Goal: Information Seeking & Learning: Learn about a topic

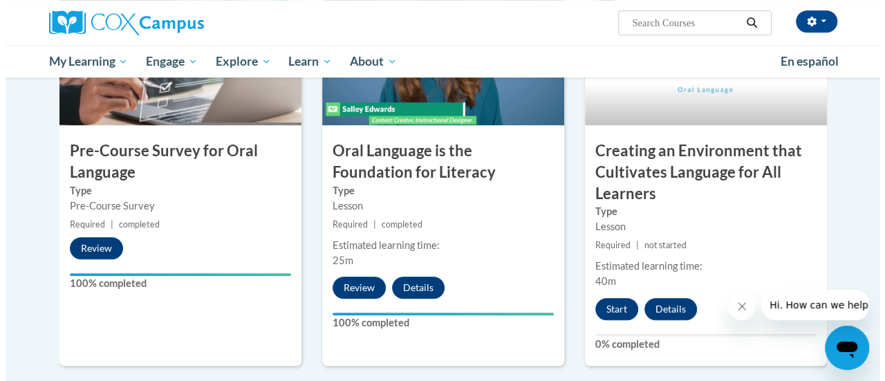
scroll to position [409, 0]
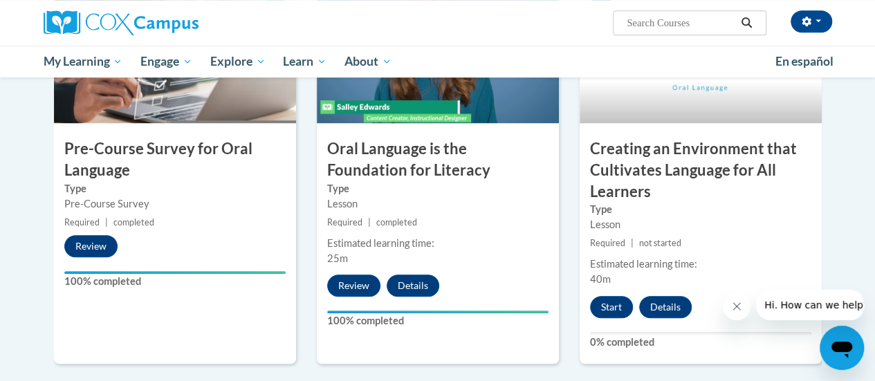
click at [614, 315] on button "Start" at bounding box center [611, 307] width 43 height 22
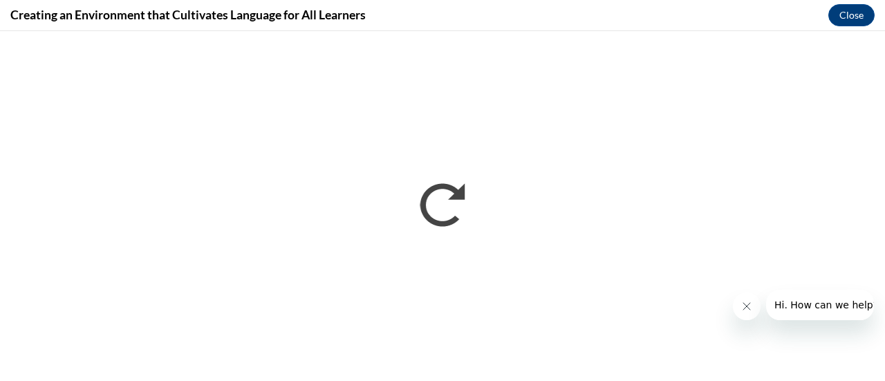
scroll to position [0, 0]
click at [750, 307] on icon "Close message from company" at bounding box center [746, 306] width 11 height 11
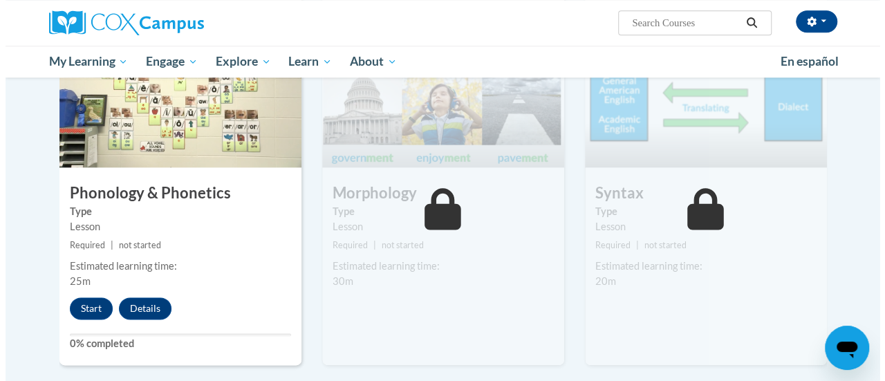
scroll to position [768, 0]
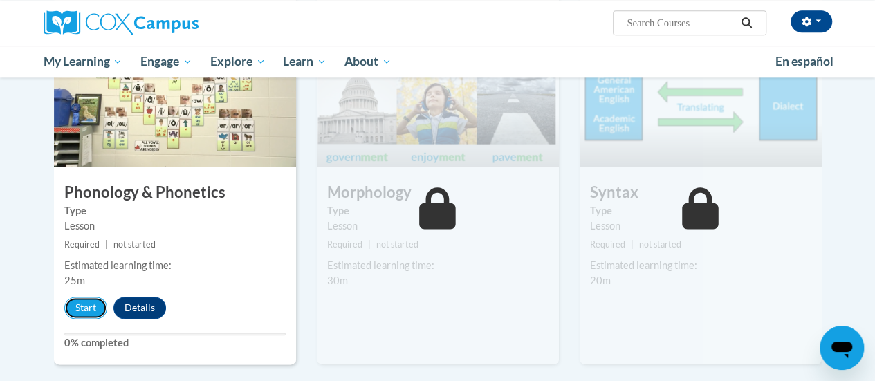
click at [80, 307] on button "Start" at bounding box center [85, 308] width 43 height 22
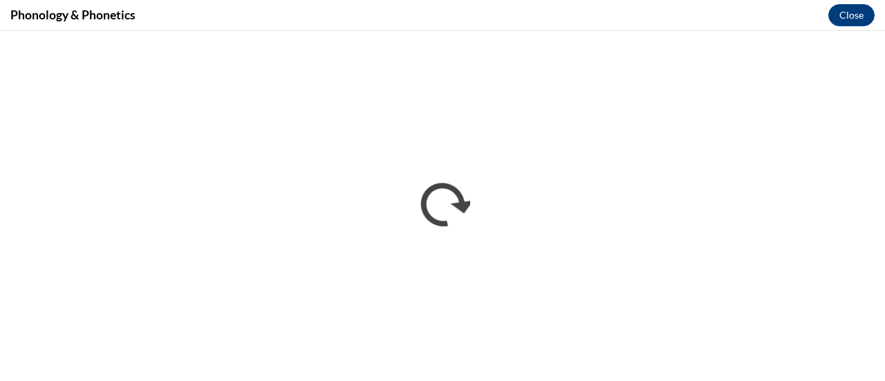
scroll to position [0, 0]
